Goal: Task Accomplishment & Management: Manage account settings

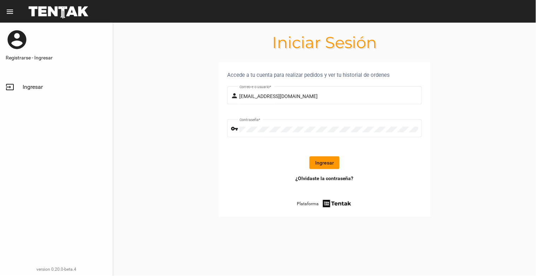
drag, startPoint x: 0, startPoint y: 0, endPoint x: 337, endPoint y: 165, distance: 375.3
click at [337, 165] on button "Ingresar" at bounding box center [325, 162] width 30 height 13
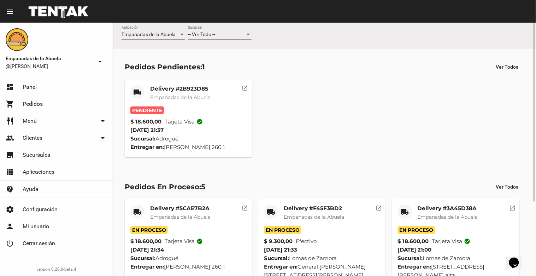
click at [234, 30] on div "-- Ver Todo -- Sucursal" at bounding box center [220, 33] width 64 height 14
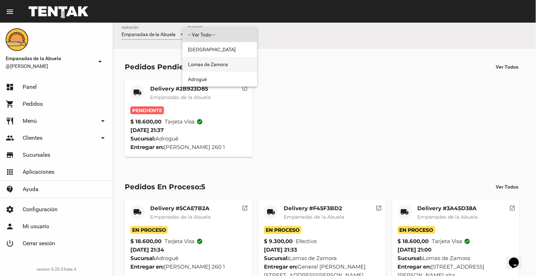
click at [229, 65] on span "Lomas de Zamora" at bounding box center [220, 64] width 64 height 15
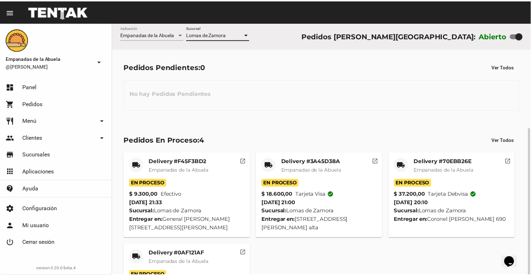
scroll to position [58, 0]
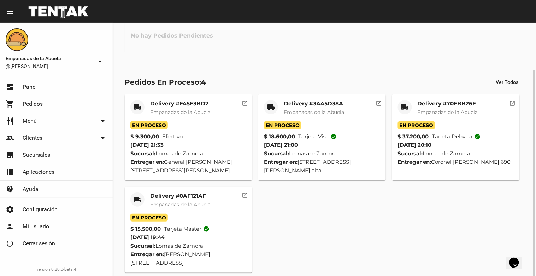
click at [179, 198] on mat-card-title "Delivery #0AF121AF" at bounding box center [180, 195] width 60 height 7
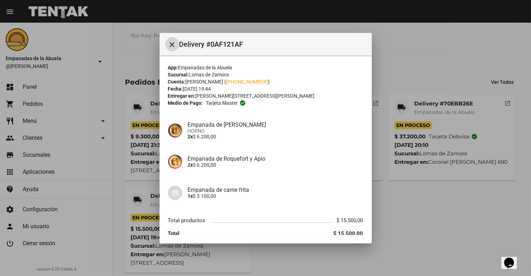
scroll to position [29, 0]
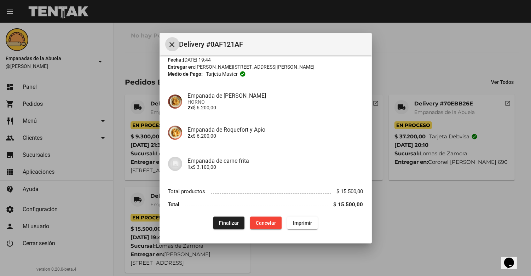
click at [228, 221] on span "Finalizar" at bounding box center [229, 223] width 20 height 6
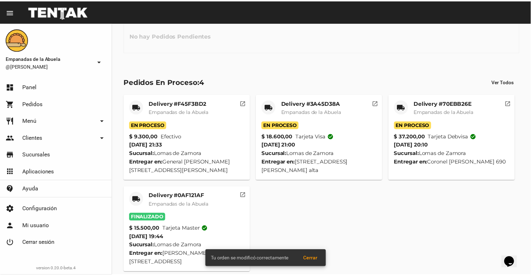
scroll to position [0, 0]
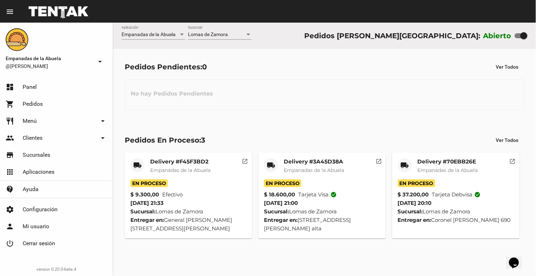
click at [433, 167] on span "Empanadas de la Abuela" at bounding box center [448, 170] width 60 height 6
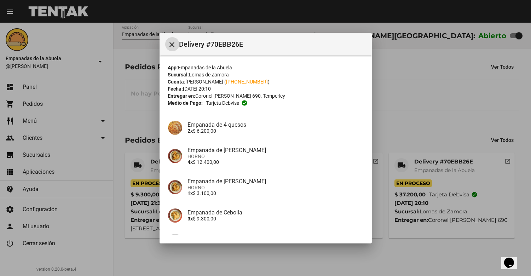
scroll to position [100, 0]
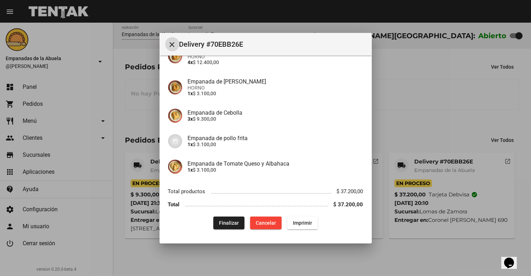
click at [225, 226] on button "Finalizar" at bounding box center [228, 222] width 31 height 13
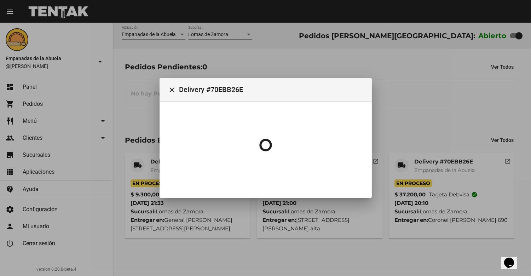
scroll to position [0, 0]
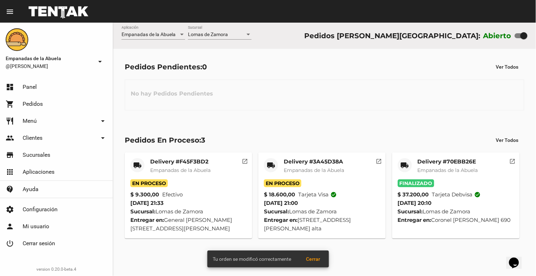
click at [318, 174] on mat-card-subtitle "Empanadas de la Abuela" at bounding box center [314, 170] width 60 height 7
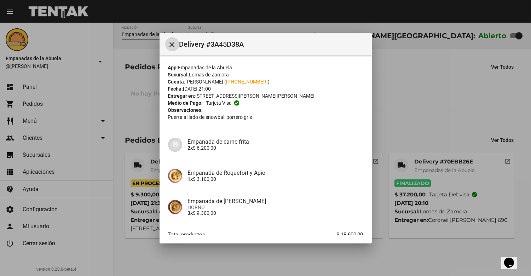
scroll to position [43, 0]
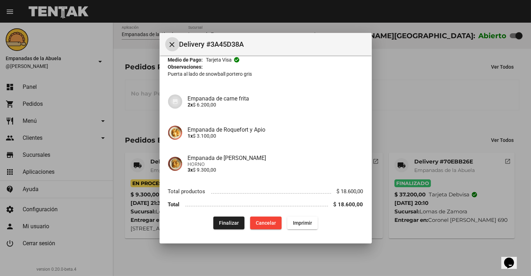
click at [228, 223] on span "Finalizar" at bounding box center [229, 223] width 20 height 6
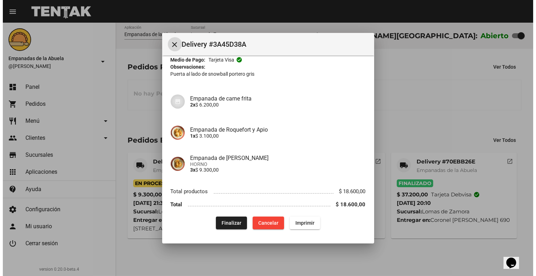
scroll to position [0, 0]
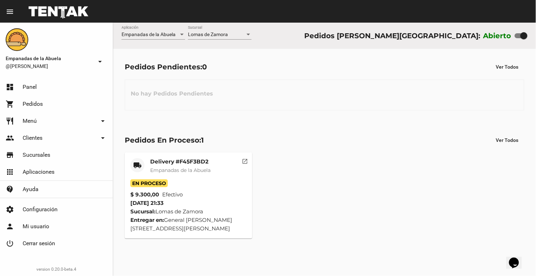
click at [187, 180] on div "En Proceso" at bounding box center [188, 183] width 116 height 8
click at [185, 164] on mat-card-title "Delivery #F45F3BD2" at bounding box center [180, 161] width 60 height 7
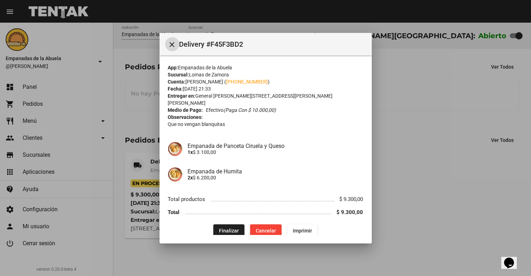
click at [220, 228] on span "Finalizar" at bounding box center [229, 231] width 20 height 6
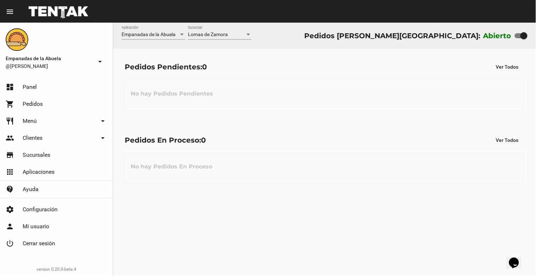
click at [522, 36] on div at bounding box center [524, 35] width 7 height 7
click at [519, 38] on input "checkbox" at bounding box center [518, 38] width 0 height 0
checkbox input "false"
